Goal: Information Seeking & Learning: Understand process/instructions

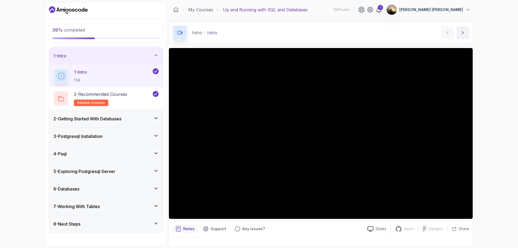
click at [99, 155] on div "4 - Psql" at bounding box center [105, 153] width 105 height 6
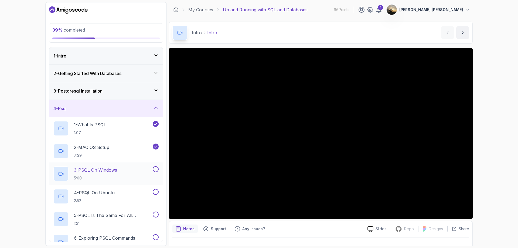
click at [104, 171] on p "3 - PSQL On Windows" at bounding box center [95, 170] width 43 height 6
click at [282, 22] on div "Psql PSQL On Windows PSQL On Windows by nelson" at bounding box center [321, 33] width 304 height 22
